Goal: Navigation & Orientation: Find specific page/section

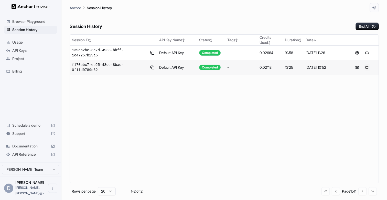
click at [367, 67] on button at bounding box center [367, 67] width 6 height 6
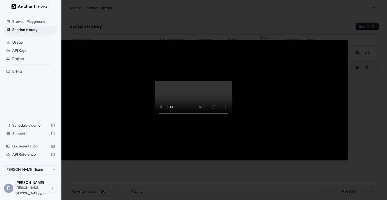
click at [368, 110] on div at bounding box center [193, 100] width 387 height 200
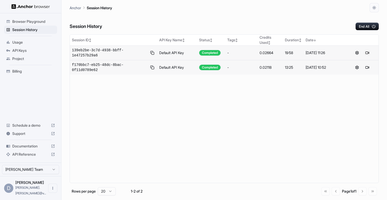
click at [366, 53] on button at bounding box center [367, 53] width 6 height 6
